Goal: Task Accomplishment & Management: Manage account settings

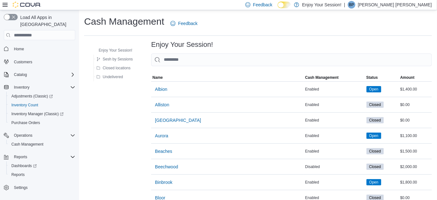
click at [396, 6] on p "[PERSON_NAME] [PERSON_NAME]" at bounding box center [395, 5] width 74 height 8
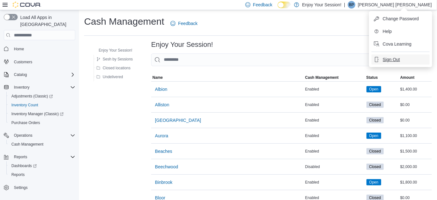
click at [391, 61] on span "Sign Out" at bounding box center [391, 59] width 17 height 6
